Goal: Transaction & Acquisition: Obtain resource

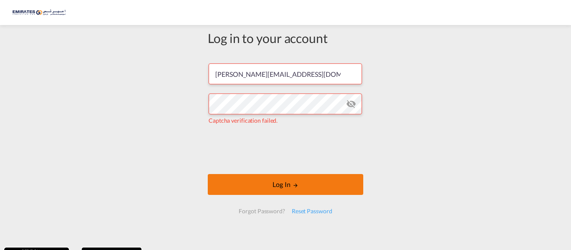
click at [266, 186] on button "Log In" at bounding box center [285, 184] width 155 height 21
click at [260, 184] on button "Log In" at bounding box center [285, 184] width 155 height 21
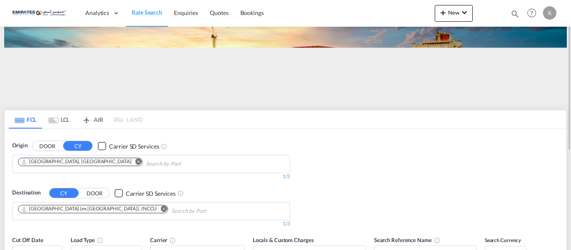
scroll to position [42, 0]
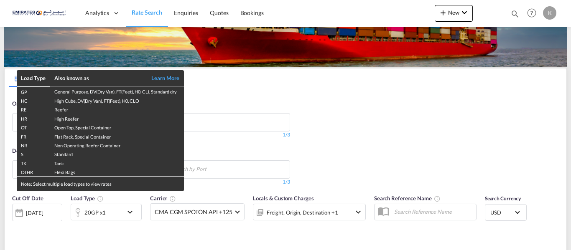
click at [387, 127] on div "Load Type Also known as Learn More GP General Purpose, DV(Dry Van), FT(Feet), H…" at bounding box center [285, 125] width 571 height 250
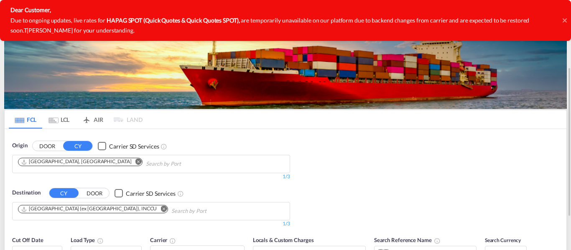
scroll to position [84, 0]
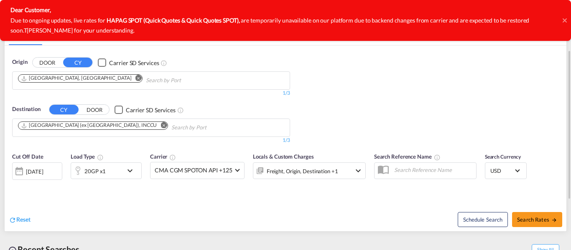
click at [160, 127] on md-icon "Remove" at bounding box center [163, 125] width 6 height 6
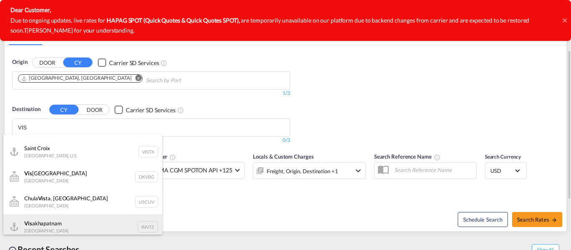
scroll to position [0, 0]
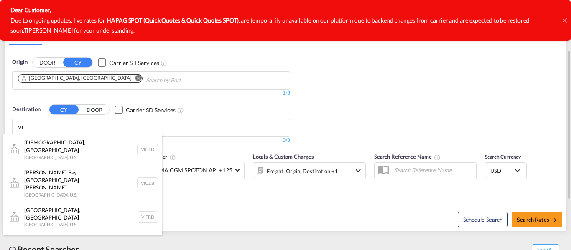
type input "VI"
paste input "INVTZ"
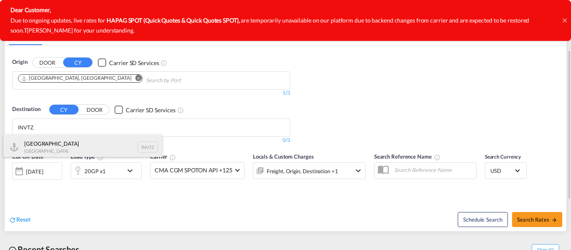
type input "INVTZ"
click at [61, 147] on div "[GEOGRAPHIC_DATA] [GEOGRAPHIC_DATA] INVTZ" at bounding box center [82, 147] width 159 height 25
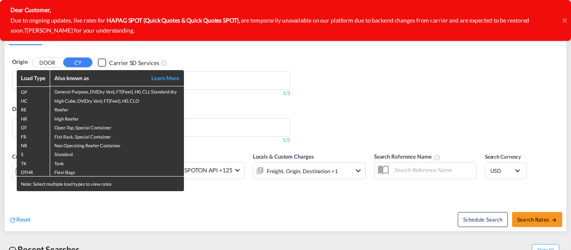
click at [354, 117] on div "Load Type Also known as Learn More GP General Purpose, DV(Dry Van), FT(Feet), H…" at bounding box center [285, 125] width 571 height 250
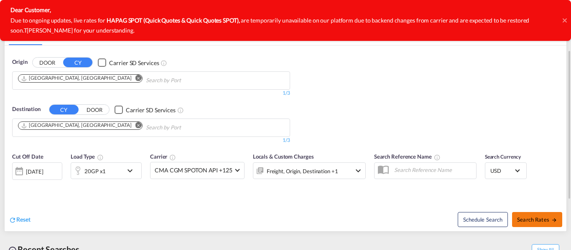
click at [546, 219] on span "Search Rates" at bounding box center [537, 219] width 40 height 7
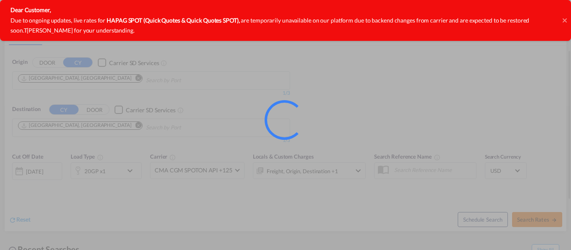
type input "AEJEA to INVTZ / [DATE]"
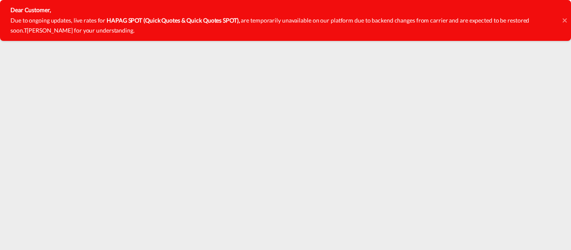
click at [562, 22] on div "Dear Customer, Due to ongoing updates, live rates for HAPAG SPOT (Quick Quotes …" at bounding box center [285, 20] width 571 height 41
click at [564, 19] on icon at bounding box center [564, 20] width 4 height 7
